Goal: Transaction & Acquisition: Download file/media

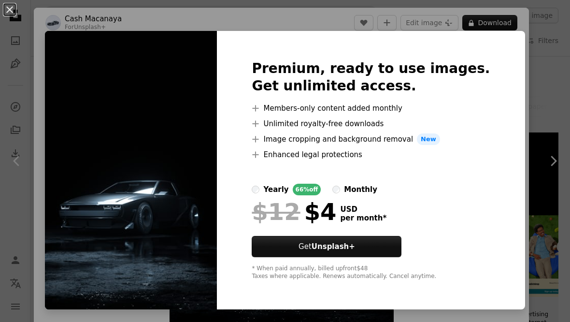
scroll to position [299, 0]
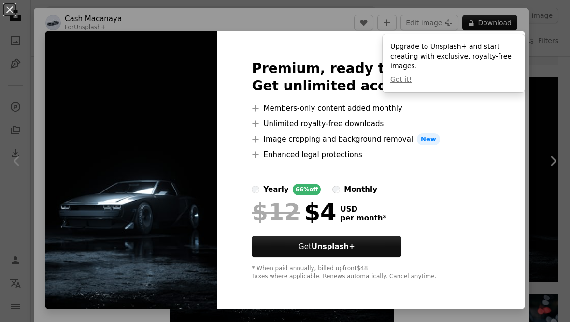
click at [511, 136] on div "An X shape Premium, ready to use images. Get unlimited access. A plus sign Memb…" at bounding box center [285, 161] width 570 height 322
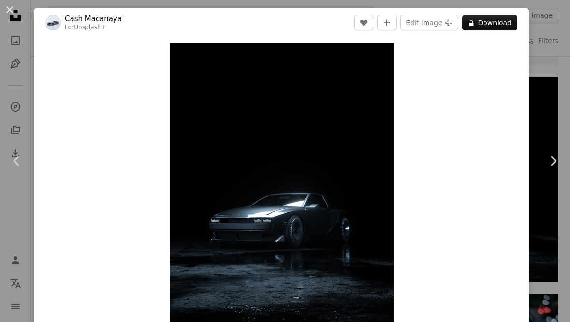
click at [551, 77] on div "An X shape Chevron left Chevron right Cash Macanaya For Unsplash+ A heart A plu…" at bounding box center [285, 161] width 570 height 322
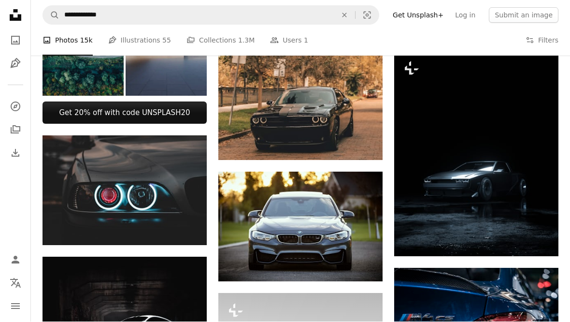
scroll to position [325, 0]
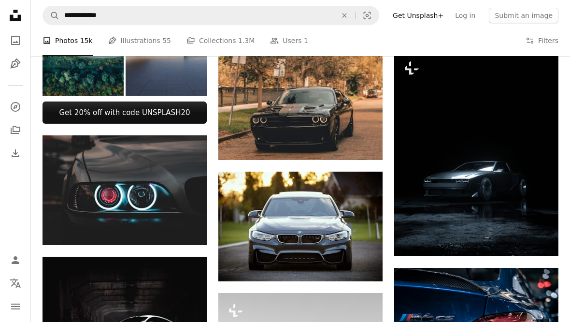
click at [193, 153] on button "A plus sign" at bounding box center [187, 152] width 19 height 15
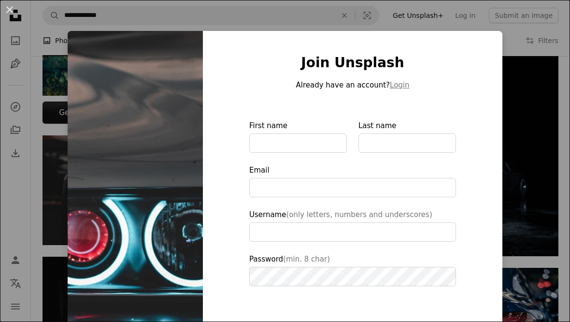
click at [537, 98] on div "An X shape Join Unsplash Already have an account? Login First name Last name Em…" at bounding box center [285, 161] width 570 height 322
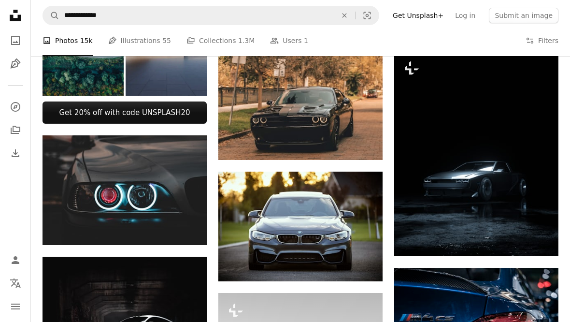
click at [190, 228] on icon "Arrow pointing down" at bounding box center [188, 227] width 8 height 12
